Goal: Check status: Check status

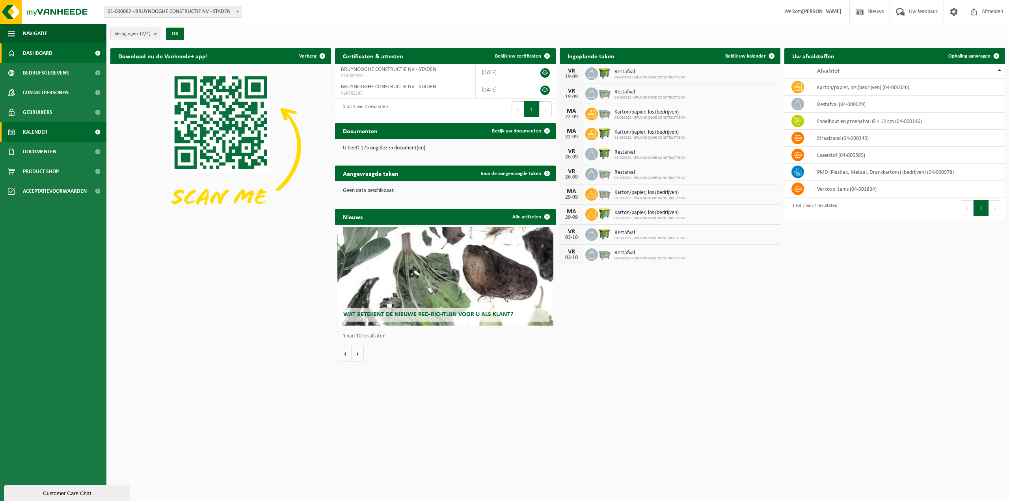
click at [2, 134] on link "Kalender" at bounding box center [53, 132] width 106 height 20
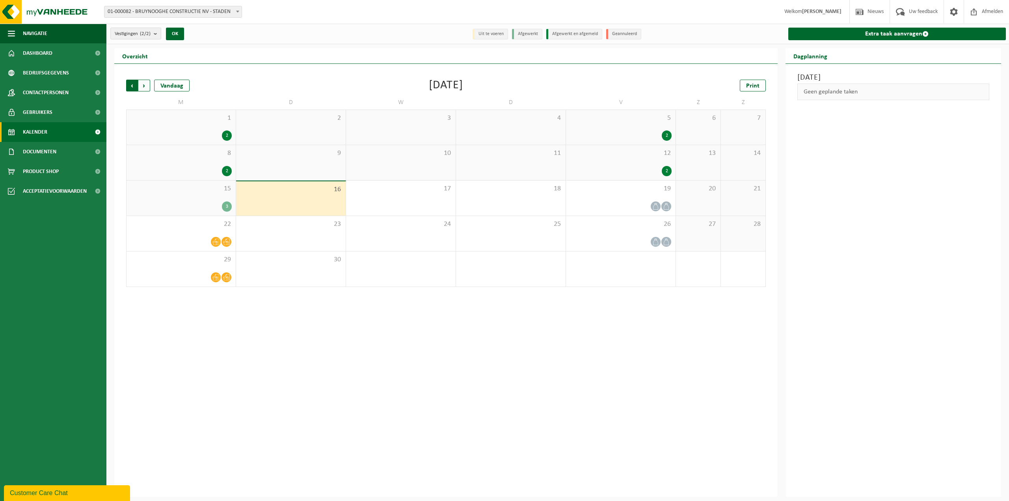
click at [142, 87] on span "Volgende" at bounding box center [144, 86] width 12 height 12
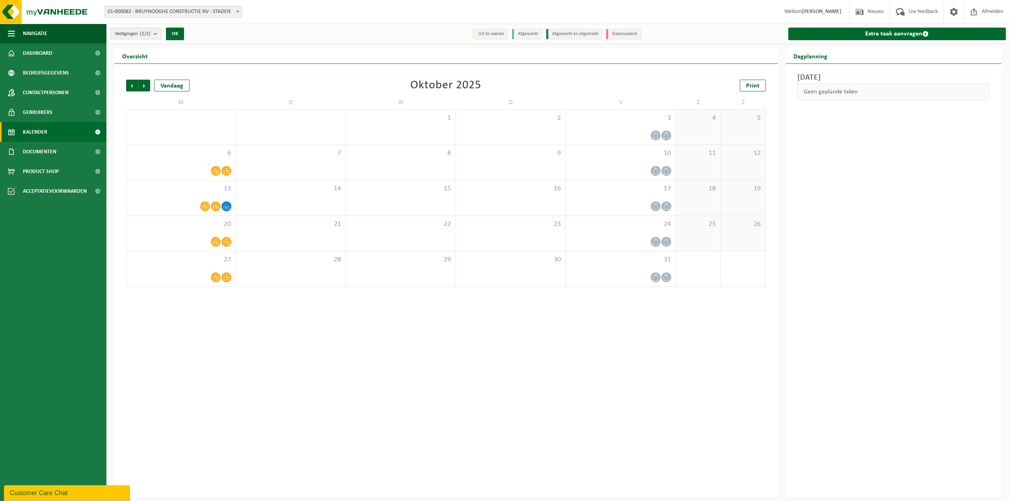
click at [600, 93] on div "Vorige Volgende Vandaag Oktober 2025 Print M D W D V Z Z 29 30 1 2 3 4 5 6 7 8 …" at bounding box center [446, 183] width 648 height 223
click at [146, 82] on span "Volgende" at bounding box center [144, 86] width 12 height 12
drag, startPoint x: 304, startPoint y: 381, endPoint x: 308, endPoint y: 362, distance: 19.4
click at [304, 381] on div "Vorige Volgende Vandaag November 2025 Print M D W D V Z Z 27 28 29 30 31 1 2 3 …" at bounding box center [446, 280] width 664 height 433
click at [141, 82] on span "Volgende" at bounding box center [144, 86] width 12 height 12
